Goal: Browse casually: Explore the website without a specific task or goal

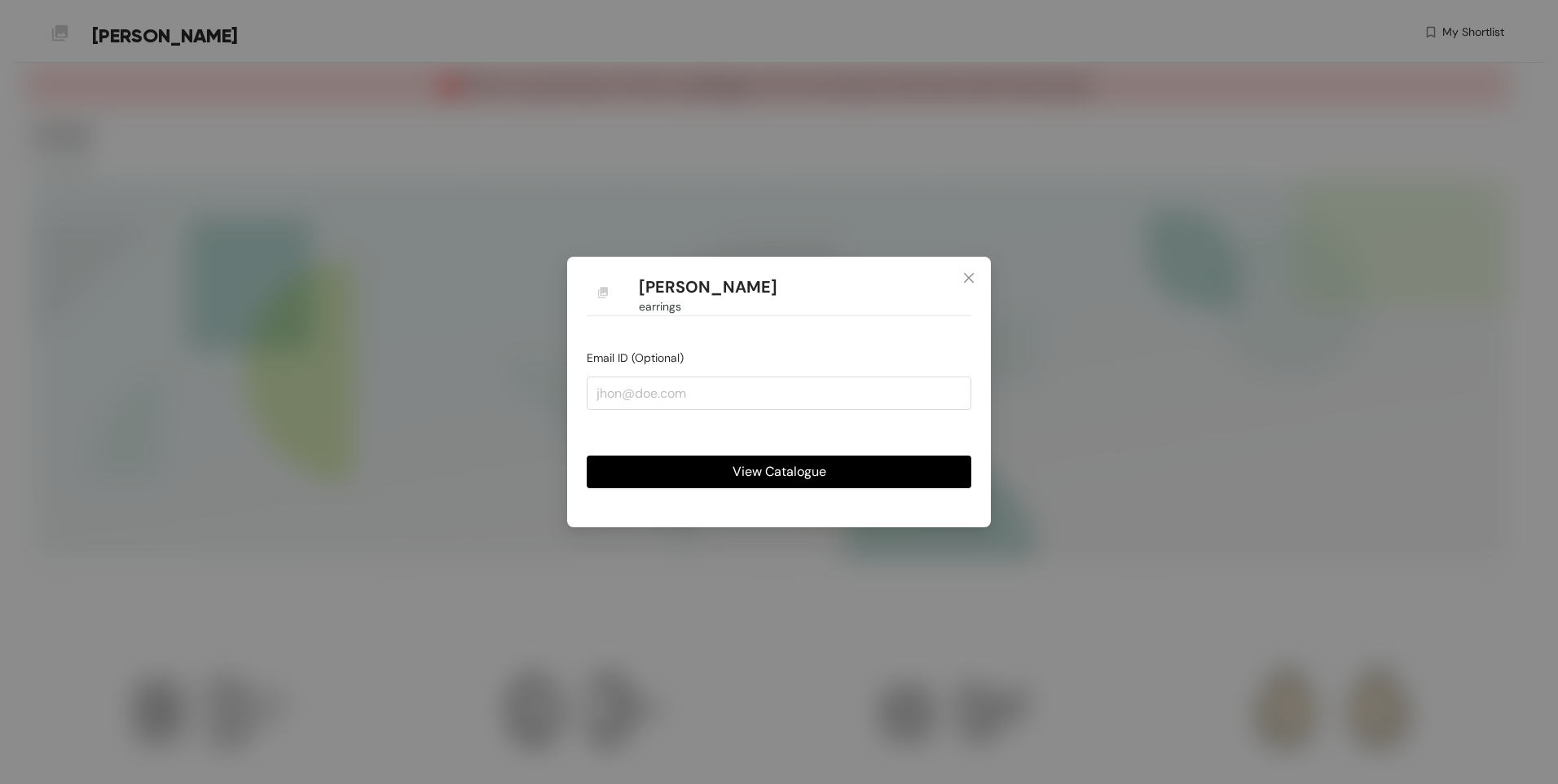
click at [822, 469] on span "View Catalogue" at bounding box center [779, 472] width 94 height 21
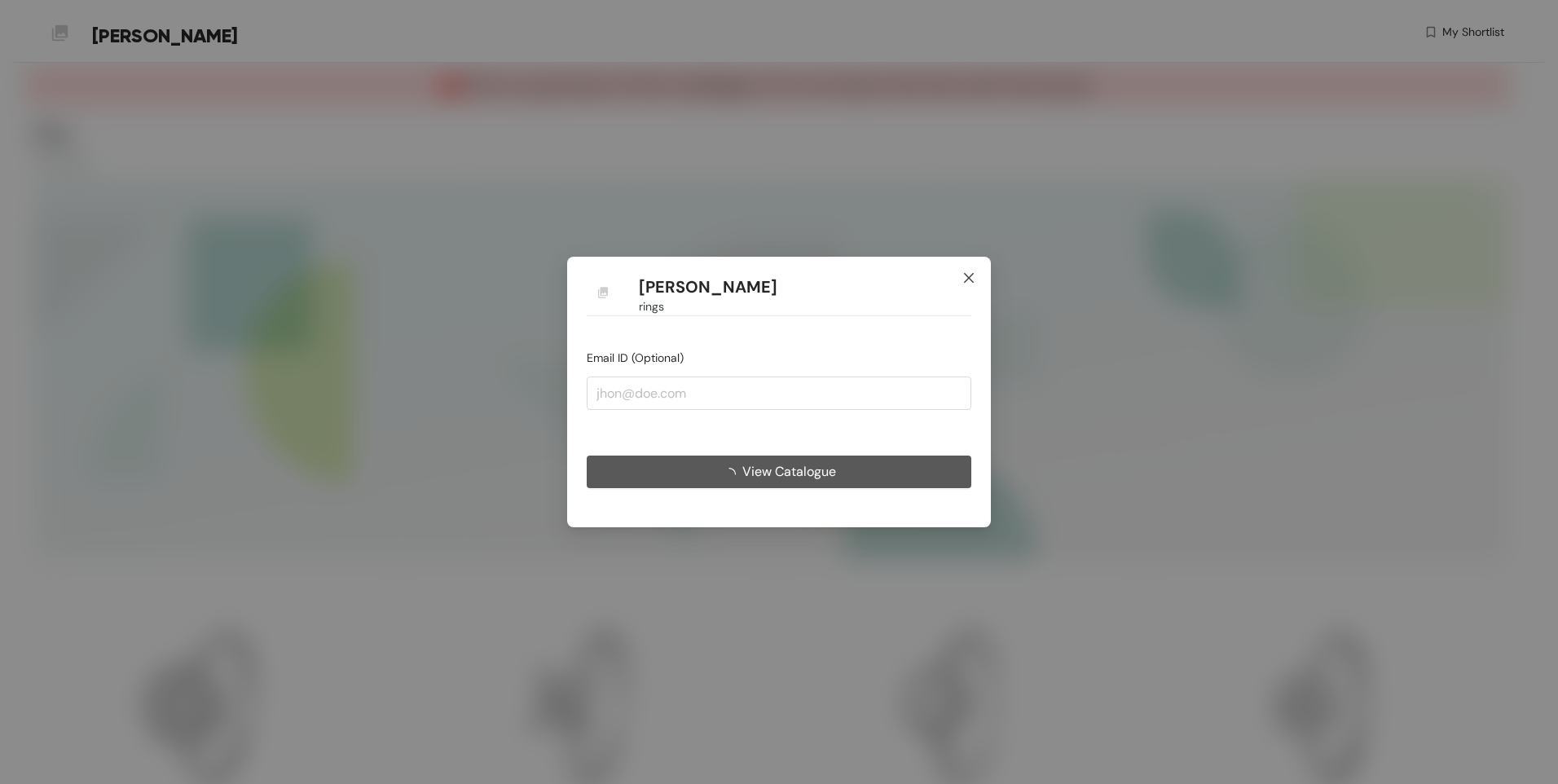
click at [969, 276] on icon "close" at bounding box center [969, 278] width 13 height 13
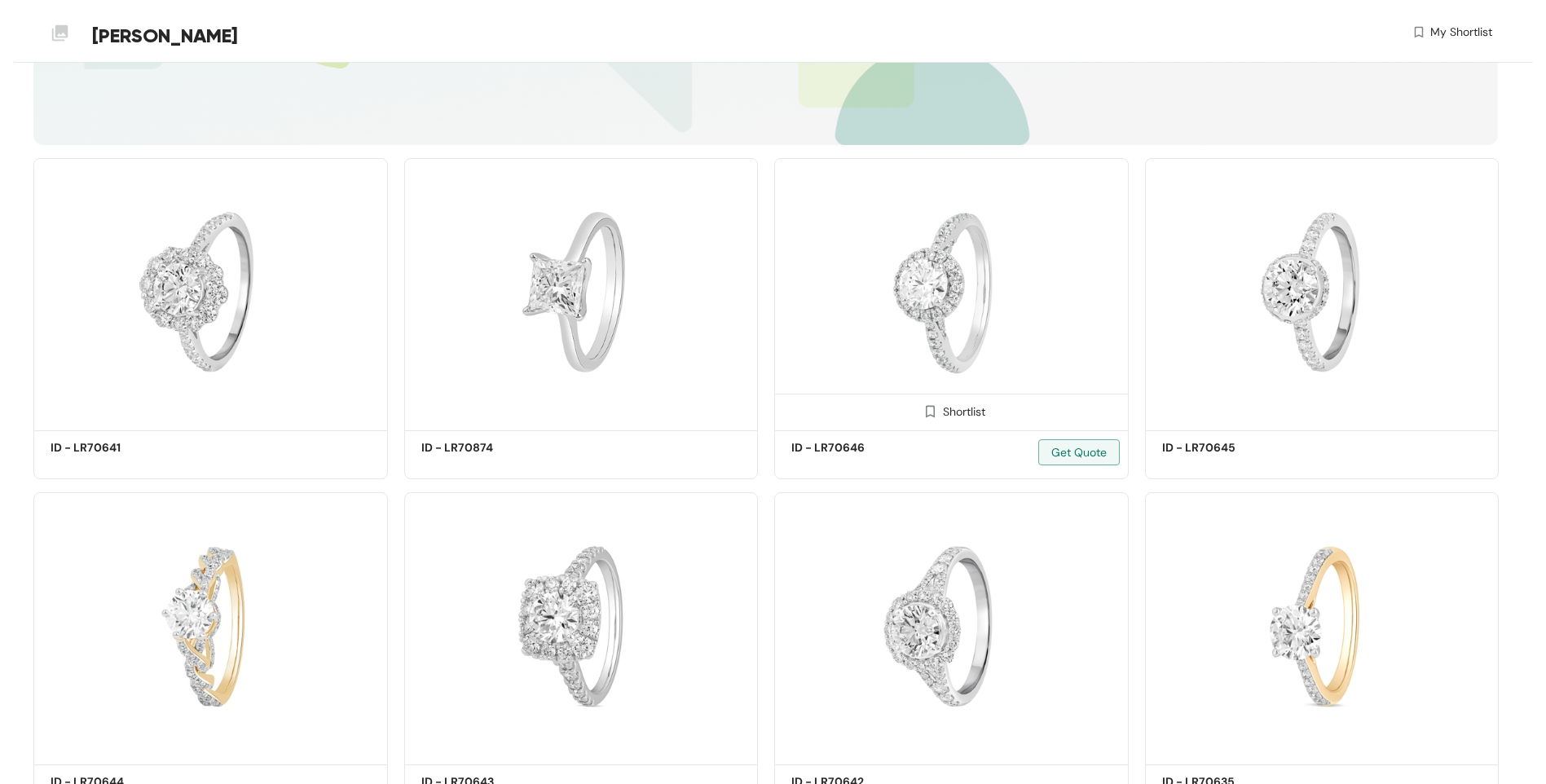
scroll to position [493, 0]
